Goal: Task Accomplishment & Management: Manage account settings

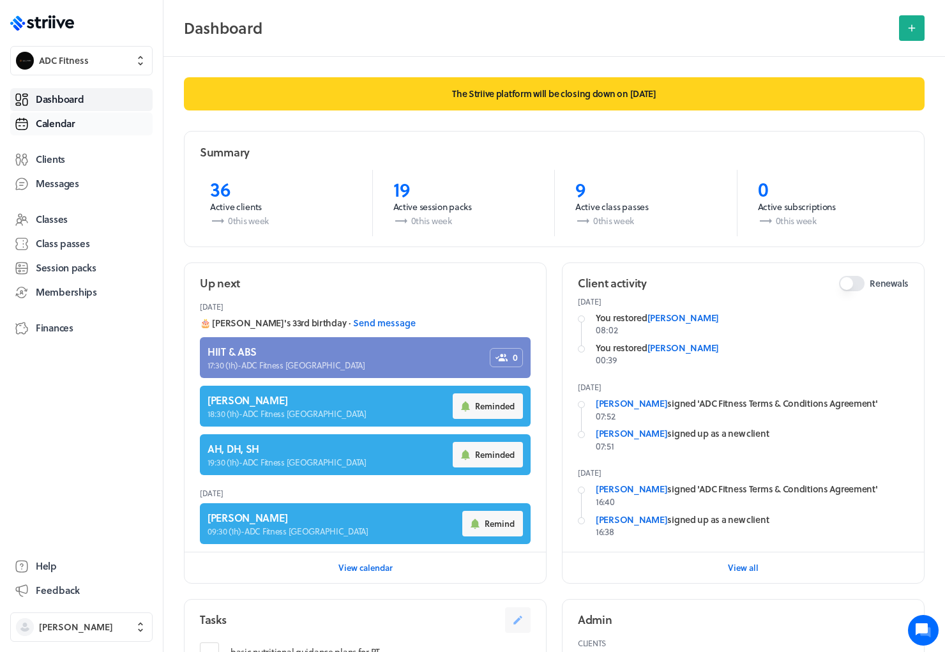
click at [75, 122] on span "Calendar" at bounding box center [56, 123] width 40 height 13
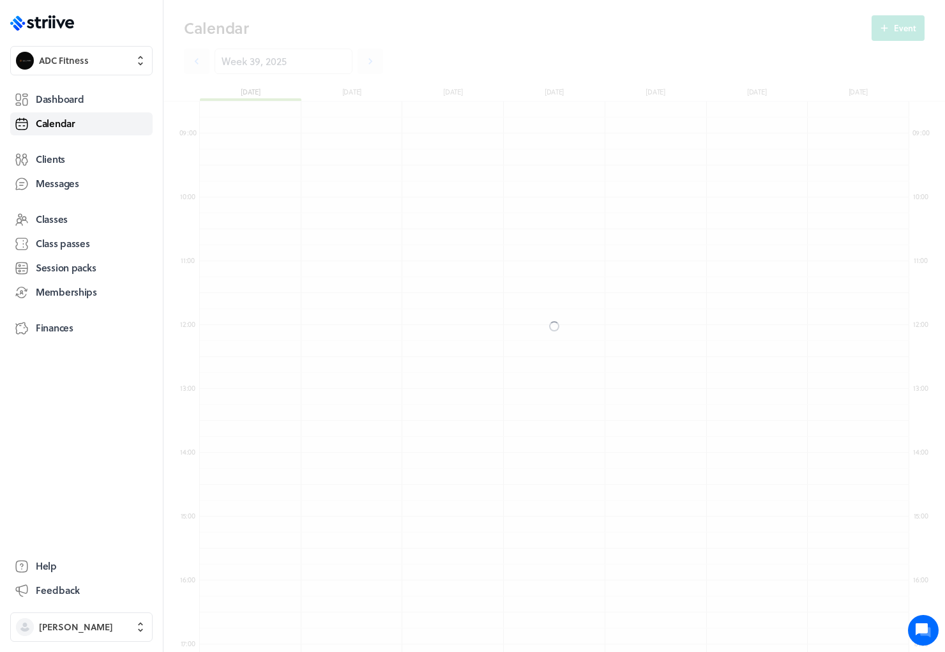
scroll to position [1532, 709]
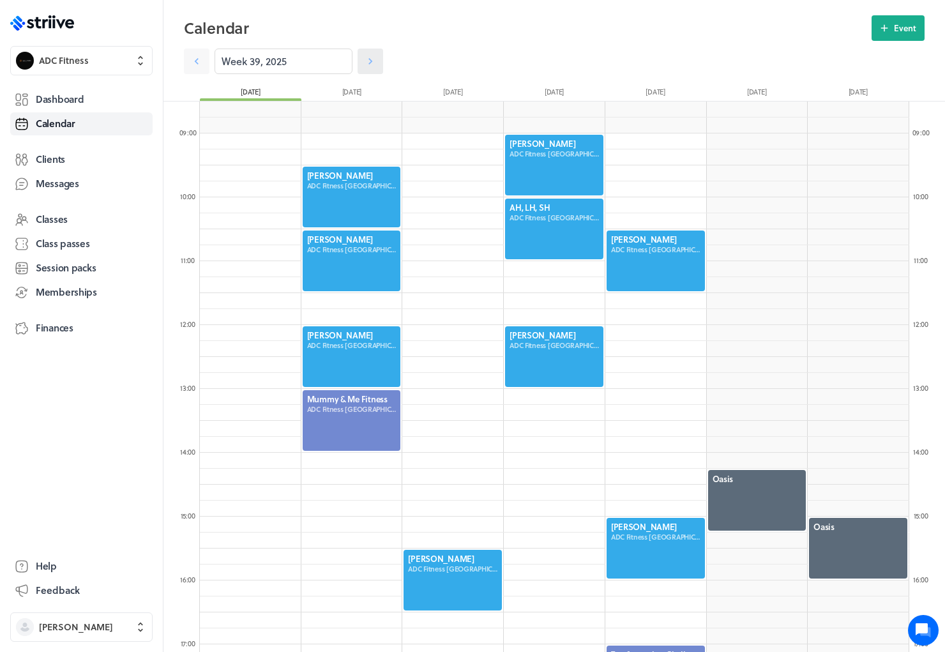
click at [364, 59] on icon at bounding box center [370, 61] width 13 height 13
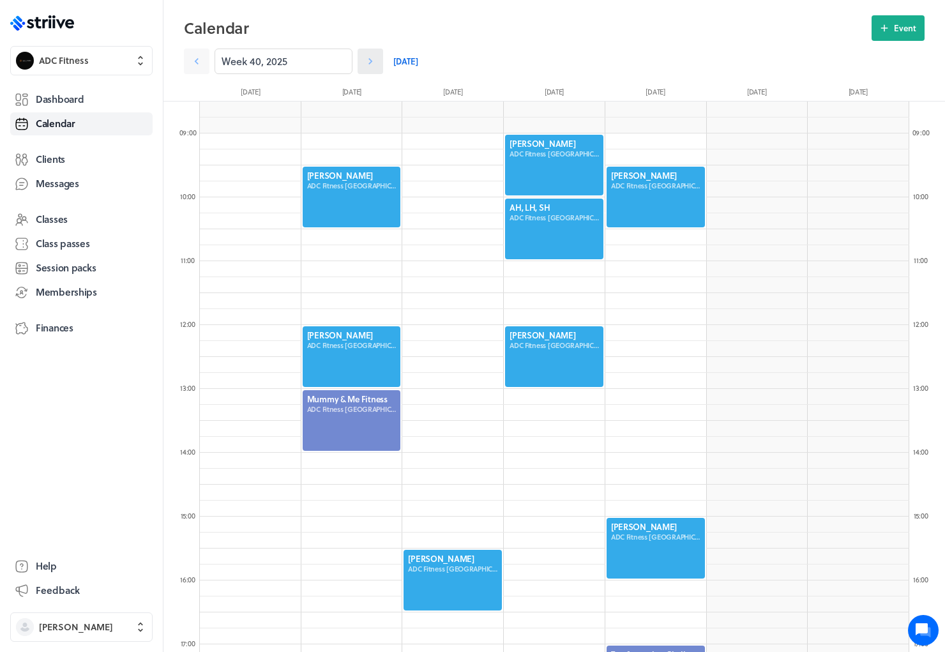
click at [364, 59] on icon at bounding box center [370, 61] width 13 height 13
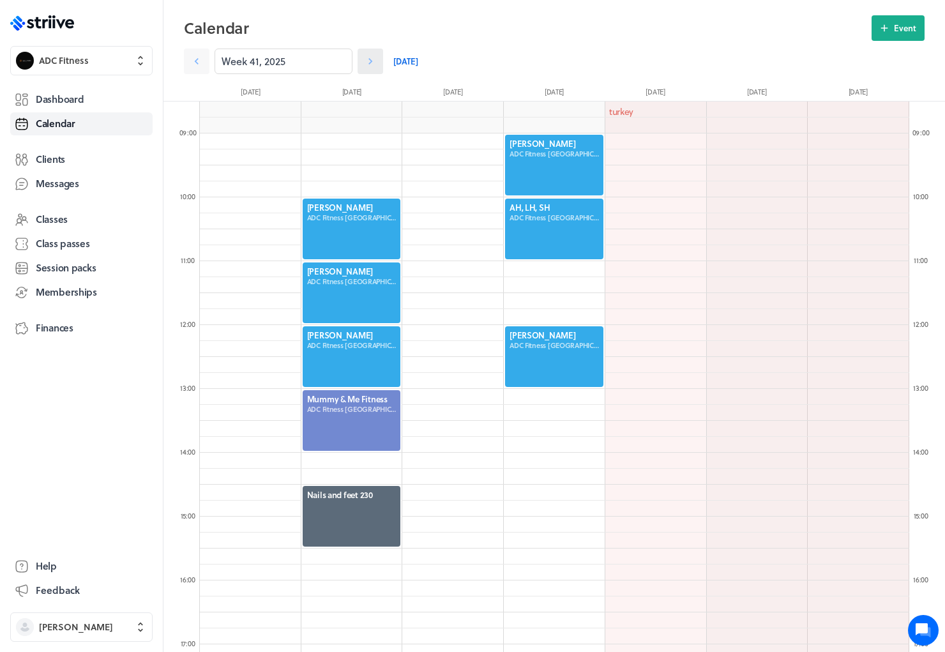
click at [364, 59] on icon at bounding box center [370, 61] width 13 height 13
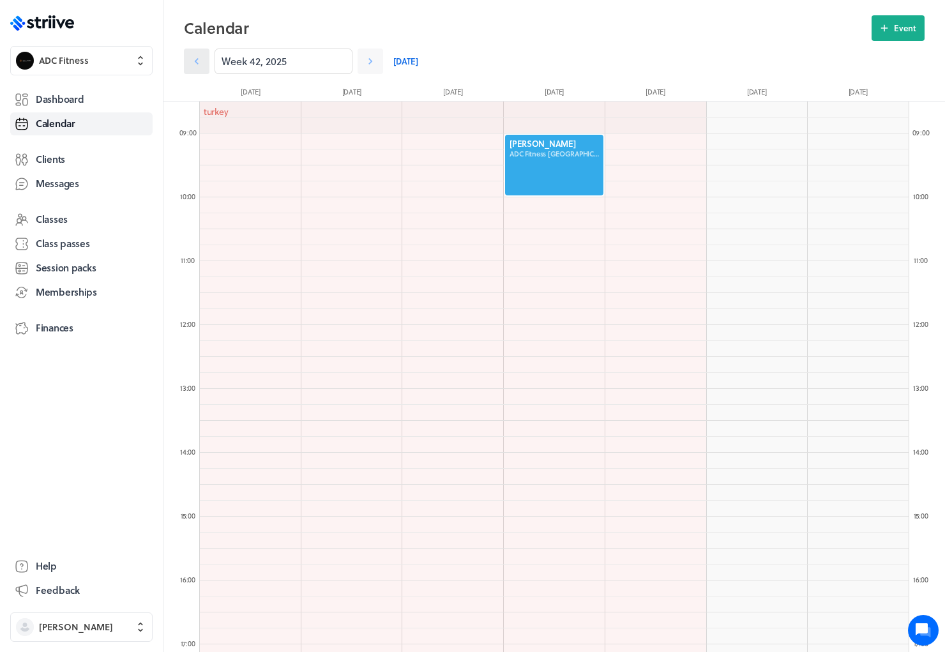
click at [201, 61] on icon at bounding box center [196, 61] width 13 height 13
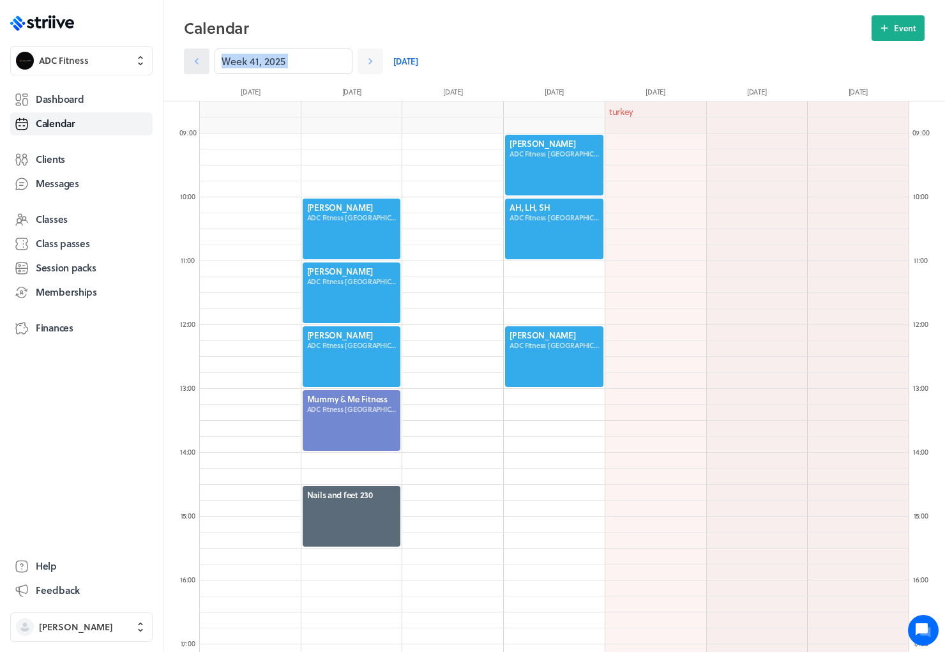
click at [201, 61] on icon at bounding box center [196, 61] width 13 height 13
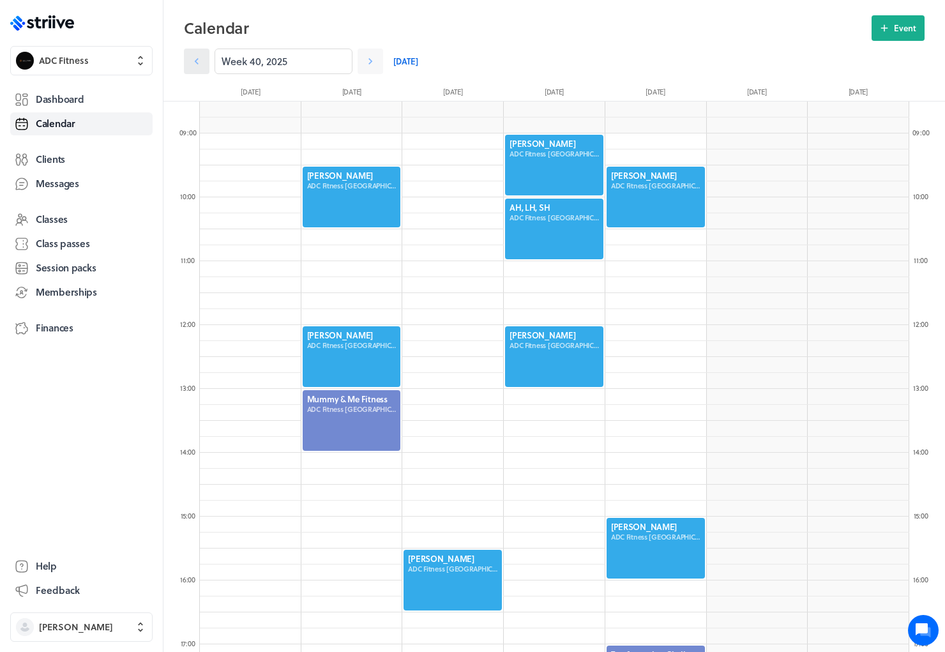
click at [201, 61] on icon at bounding box center [196, 61] width 13 height 13
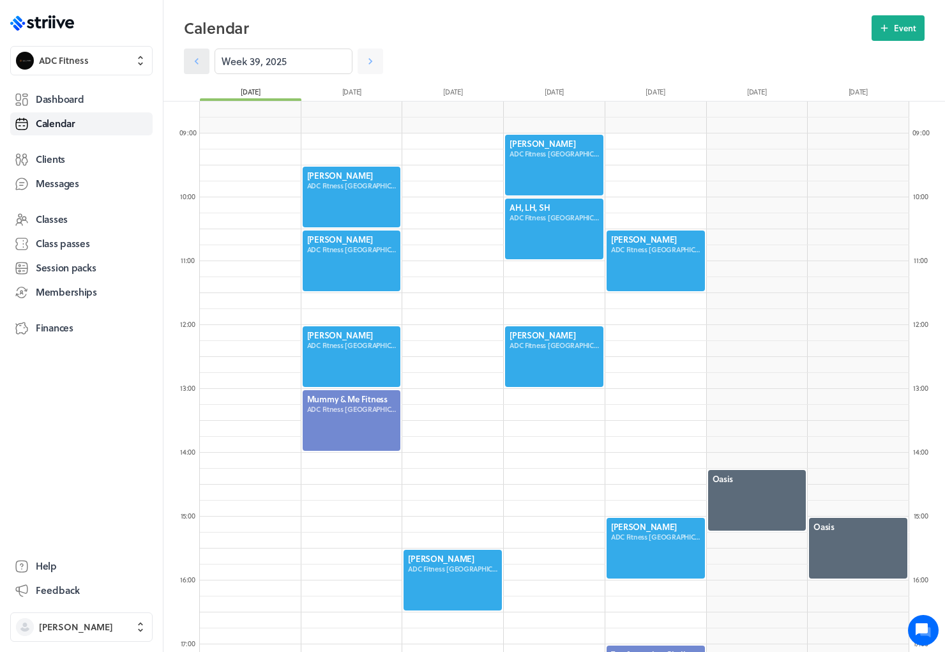
click at [201, 61] on icon at bounding box center [196, 61] width 13 height 13
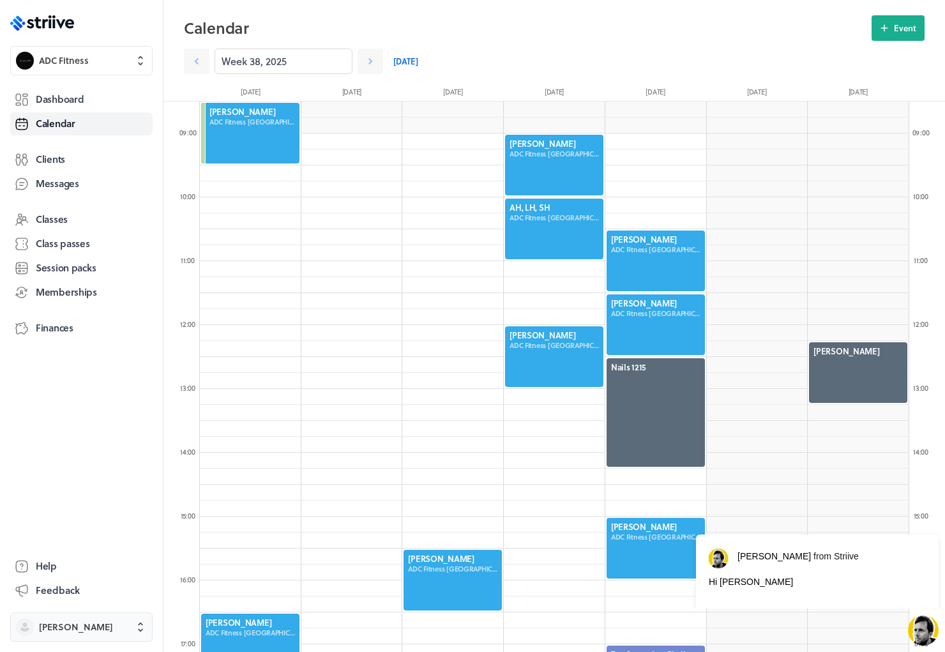
click at [73, 626] on span "[PERSON_NAME]" at bounding box center [76, 626] width 74 height 13
click at [74, 614] on button "Sign out" at bounding box center [81, 617] width 132 height 20
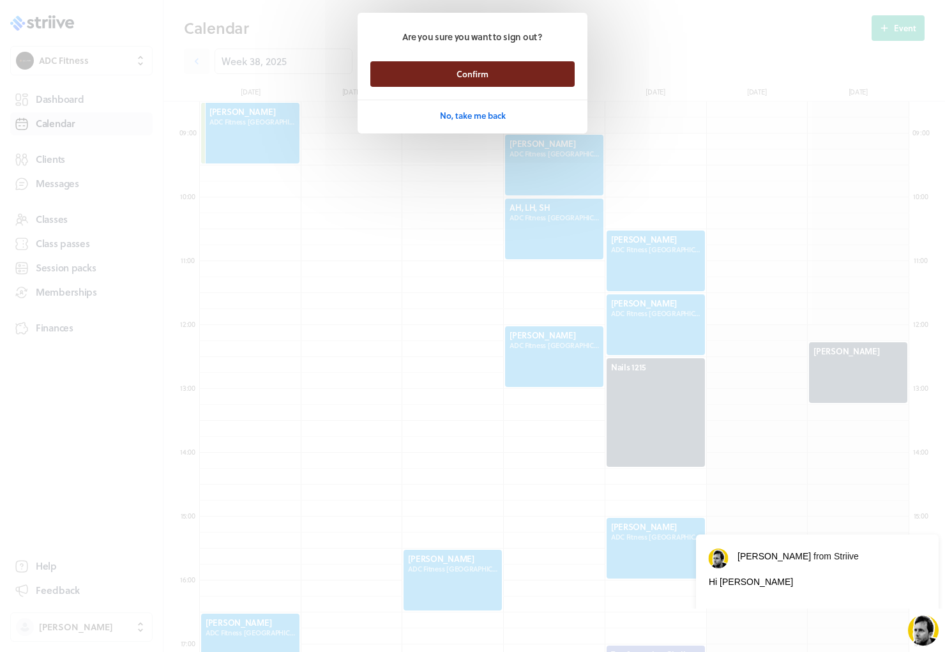
click at [447, 64] on button "Confirm" at bounding box center [472, 74] width 204 height 26
